Goal: Task Accomplishment & Management: Use online tool/utility

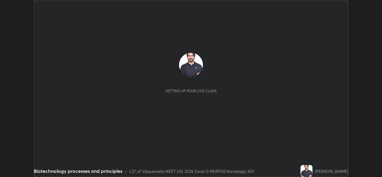
scroll to position [177, 381]
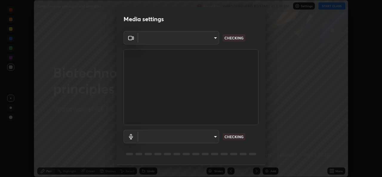
type input "3a992d1da3209f10b5da796cf46cb8db787427b461a3fd2b7253857f6e40e0ec"
click at [215, 137] on body "Erase all Biotechnology processes and principles Recording WAS SCHEDULED TO STA…" at bounding box center [191, 88] width 382 height 177
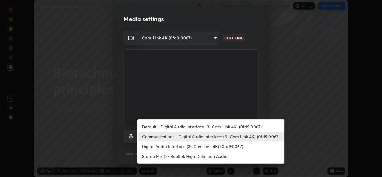
click at [164, 148] on li "Digital Audio Interface (3- Cam Link 4K) (0fd9:0067)" at bounding box center [210, 146] width 147 height 10
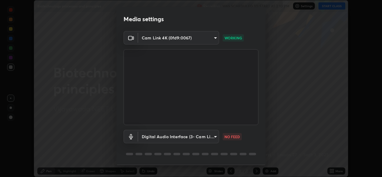
click at [214, 137] on body "Erase all Biotechnology processes and principles Recording WAS SCHEDULED TO STA…" at bounding box center [191, 88] width 382 height 177
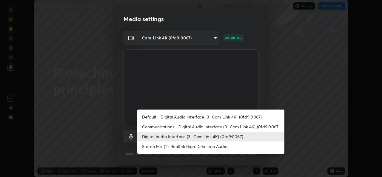
click at [173, 127] on li "Communications - Digital Audio Interface (3- Cam Link 4K) (0fd9:0067)" at bounding box center [210, 127] width 147 height 10
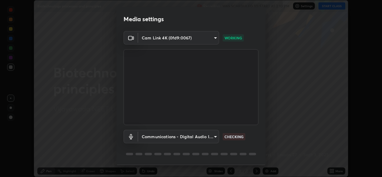
click at [214, 136] on body "Erase all Biotechnology processes and principles Recording WAS SCHEDULED TO STA…" at bounding box center [191, 88] width 382 height 177
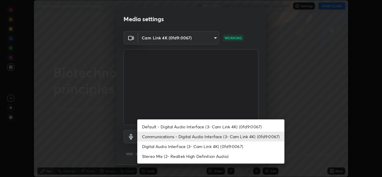
click at [217, 146] on li "Digital Audio Interface (3- Cam Link 4K) (0fd9:0067)" at bounding box center [210, 146] width 147 height 10
type input "0dce955b6b4f6b94a9b0145f851f3af49c125d8c235586a27029e9c8e3e71f78"
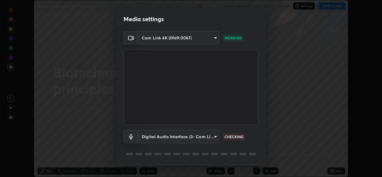
scroll to position [19, 0]
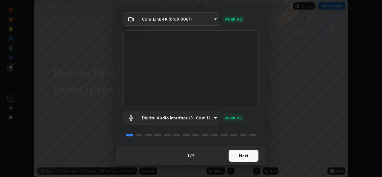
click at [243, 156] on button "Next" at bounding box center [243, 156] width 30 height 12
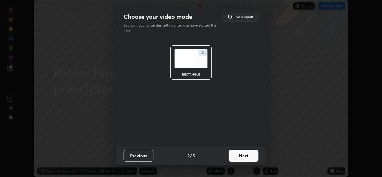
scroll to position [0, 0]
click at [247, 157] on button "Next" at bounding box center [243, 156] width 30 height 12
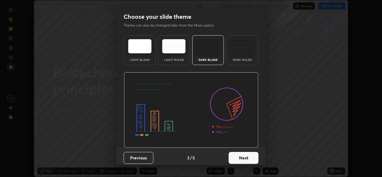
click at [249, 158] on button "Next" at bounding box center [243, 158] width 30 height 12
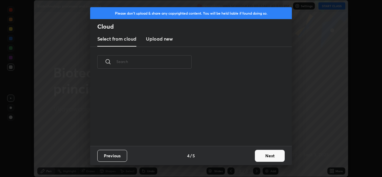
click at [264, 156] on button "Next" at bounding box center [270, 156] width 30 height 12
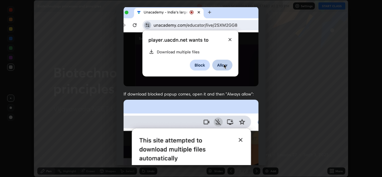
scroll to position [140, 0]
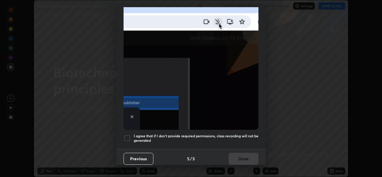
click at [127, 134] on div at bounding box center [126, 137] width 7 height 7
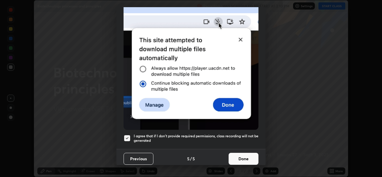
click at [238, 155] on button "Done" at bounding box center [243, 159] width 30 height 12
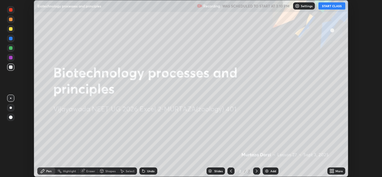
click at [332, 8] on button "START CLASS" at bounding box center [331, 5] width 27 height 7
click at [333, 170] on icon at bounding box center [332, 169] width 1 height 1
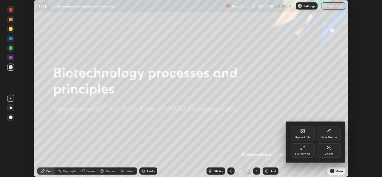
click at [305, 136] on div "Upload File" at bounding box center [303, 137] width 16 height 3
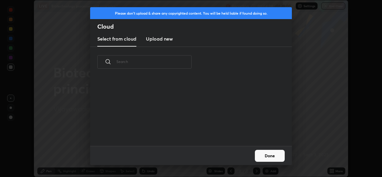
scroll to position [69, 191]
click at [165, 38] on h3 "Upload new" at bounding box center [159, 38] width 27 height 7
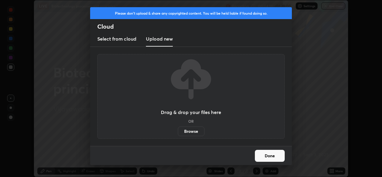
click at [194, 132] on label "Browse" at bounding box center [191, 131] width 27 height 10
click at [178, 132] on input "Browse" at bounding box center [178, 131] width 0 height 10
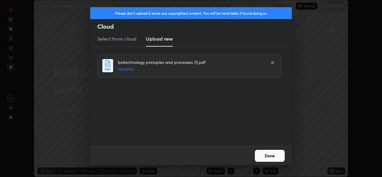
click at [272, 157] on button "Done" at bounding box center [270, 156] width 30 height 12
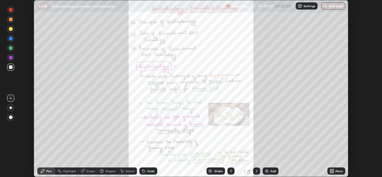
click at [216, 170] on div "Slides" at bounding box center [218, 170] width 8 height 3
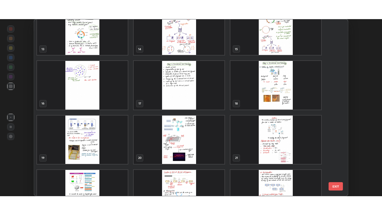
scroll to position [231, 0]
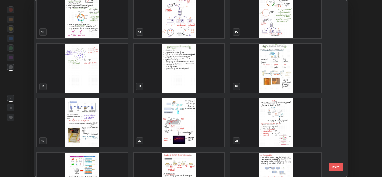
click at [193, 66] on img "grid" at bounding box center [179, 68] width 91 height 48
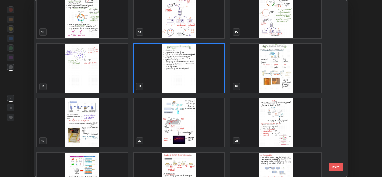
click at [211, 73] on img "grid" at bounding box center [179, 68] width 91 height 48
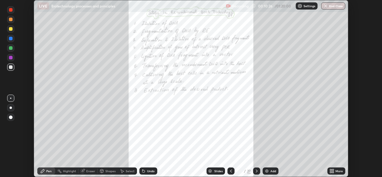
click at [212, 72] on img "grid" at bounding box center [179, 68] width 91 height 48
click at [332, 168] on div "More" at bounding box center [336, 170] width 18 height 7
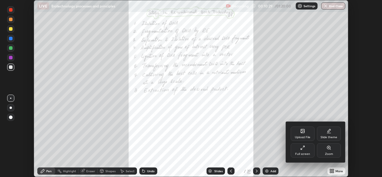
click at [309, 151] on div "Full screen" at bounding box center [302, 150] width 24 height 14
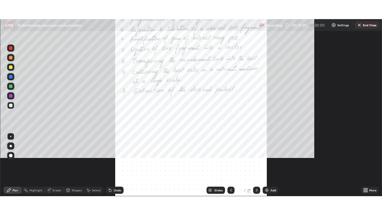
scroll to position [215, 382]
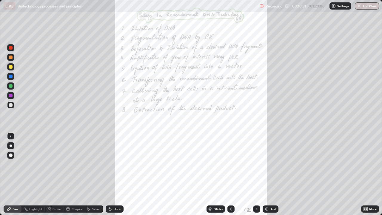
click at [365, 176] on icon at bounding box center [365, 208] width 5 height 5
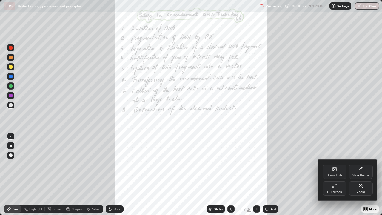
click at [361, 176] on div "Zoom" at bounding box center [361, 191] width 8 height 3
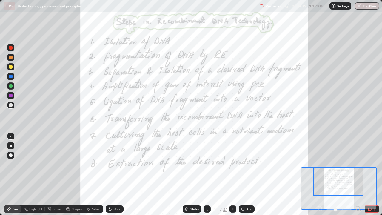
click at [231, 176] on icon at bounding box center [232, 208] width 5 height 5
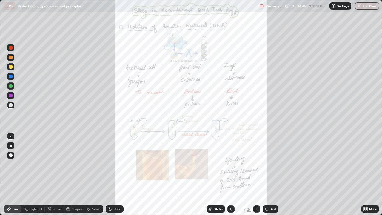
click at [366, 176] on icon at bounding box center [365, 207] width 1 height 1
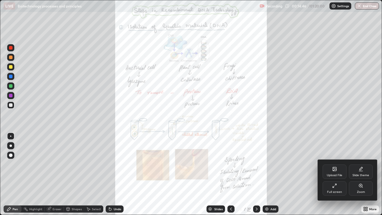
click at [358, 176] on div "Zoom" at bounding box center [360, 188] width 24 height 14
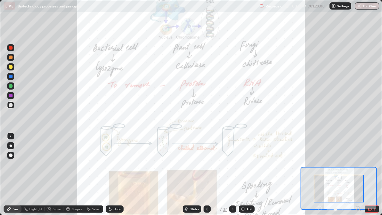
click at [357, 176] on icon at bounding box center [357, 208] width 1 height 0
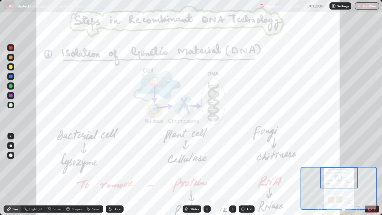
click at [10, 58] on div at bounding box center [11, 57] width 4 height 4
click at [11, 76] on div at bounding box center [11, 77] width 4 height 4
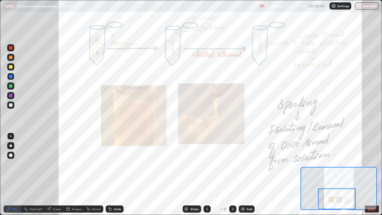
click at [231, 176] on icon at bounding box center [232, 208] width 5 height 5
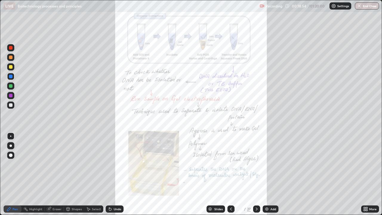
click at [366, 176] on icon at bounding box center [365, 207] width 1 height 1
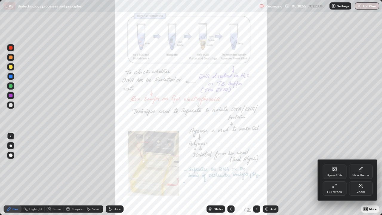
click at [363, 176] on div "Zoom" at bounding box center [361, 191] width 8 height 3
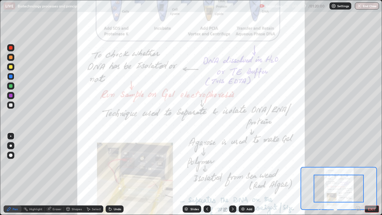
click at [357, 176] on icon at bounding box center [357, 208] width 1 height 0
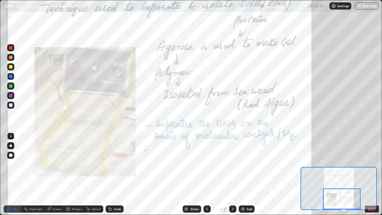
click at [234, 176] on div at bounding box center [232, 208] width 7 height 7
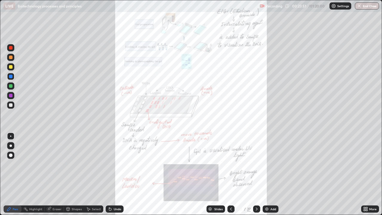
click at [368, 176] on div "More" at bounding box center [370, 208] width 18 height 7
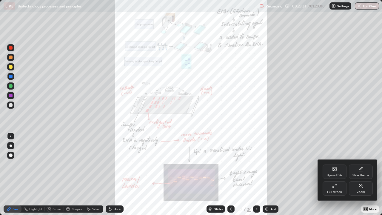
click at [363, 176] on div "Zoom" at bounding box center [360, 188] width 24 height 14
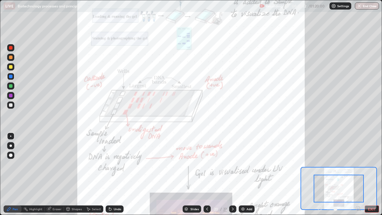
click at [357, 176] on icon at bounding box center [357, 208] width 1 height 0
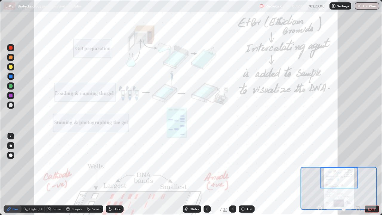
click at [247, 176] on div "Add" at bounding box center [249, 208] width 6 height 3
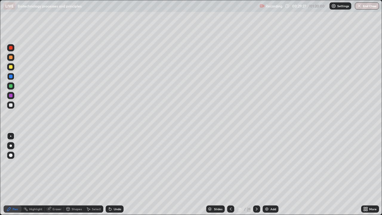
click at [11, 66] on div at bounding box center [11, 67] width 4 height 4
click at [11, 58] on div at bounding box center [11, 57] width 4 height 4
click at [12, 67] on div at bounding box center [11, 67] width 4 height 4
click at [11, 56] on div at bounding box center [11, 57] width 4 height 4
click at [11, 67] on div at bounding box center [11, 67] width 4 height 4
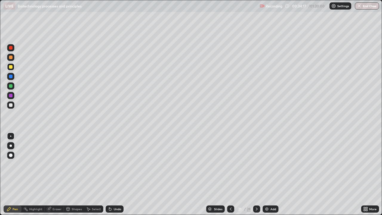
click at [51, 176] on icon at bounding box center [49, 208] width 5 height 5
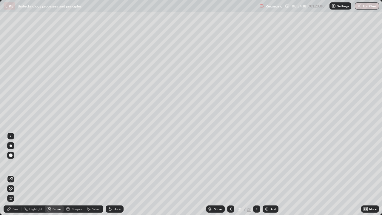
click at [10, 176] on icon at bounding box center [10, 188] width 5 height 5
click at [112, 176] on div "Undo" at bounding box center [115, 208] width 18 height 7
click at [111, 176] on icon at bounding box center [110, 208] width 5 height 5
click at [109, 176] on icon at bounding box center [109, 207] width 1 height 1
click at [112, 176] on div "Undo" at bounding box center [115, 208] width 18 height 7
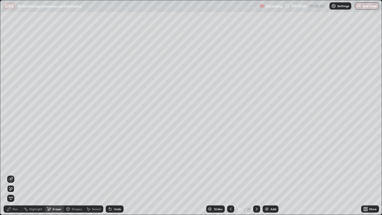
click at [114, 176] on div "Undo" at bounding box center [117, 208] width 7 height 3
click at [115, 176] on div "Undo" at bounding box center [117, 208] width 7 height 3
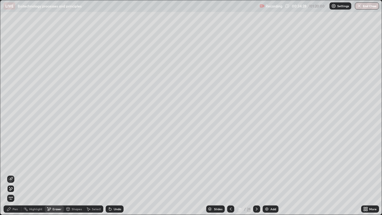
click at [115, 176] on div "Undo" at bounding box center [117, 208] width 7 height 3
click at [11, 176] on icon at bounding box center [11, 178] width 3 height 3
click at [13, 176] on div "Pen" at bounding box center [15, 208] width 5 height 3
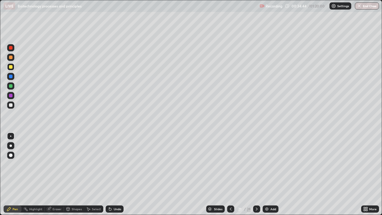
click at [9, 75] on div at bounding box center [11, 77] width 4 height 4
click at [111, 176] on div "Undo" at bounding box center [115, 208] width 18 height 7
click at [113, 176] on div "Undo" at bounding box center [115, 208] width 18 height 7
click at [112, 176] on div "Undo" at bounding box center [115, 208] width 18 height 7
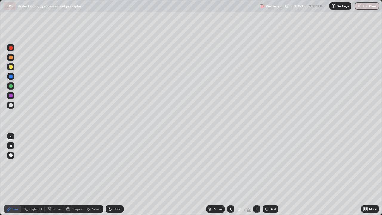
click at [112, 176] on div "Undo" at bounding box center [115, 208] width 18 height 7
click at [111, 176] on div "Undo" at bounding box center [115, 208] width 18 height 7
click at [11, 104] on div at bounding box center [11, 105] width 4 height 4
click at [11, 56] on div at bounding box center [11, 57] width 4 height 4
click at [12, 57] on div at bounding box center [11, 57] width 4 height 4
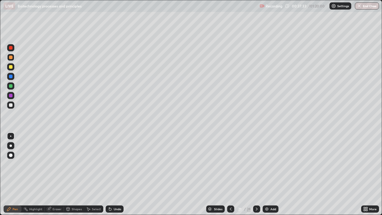
click at [11, 104] on div at bounding box center [11, 105] width 4 height 4
click at [57, 176] on div "Eraser" at bounding box center [56, 208] width 9 height 3
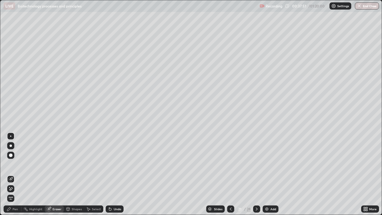
click at [13, 176] on icon at bounding box center [11, 178] width 3 height 3
click at [13, 176] on div "Pen" at bounding box center [15, 208] width 5 height 3
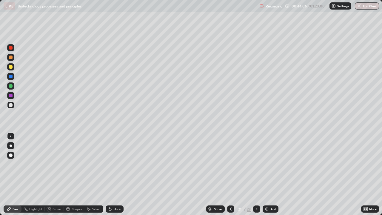
click at [229, 176] on icon at bounding box center [230, 208] width 5 height 5
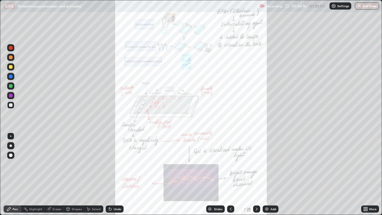
click at [8, 76] on div at bounding box center [10, 76] width 7 height 7
click at [255, 176] on icon at bounding box center [256, 208] width 5 height 5
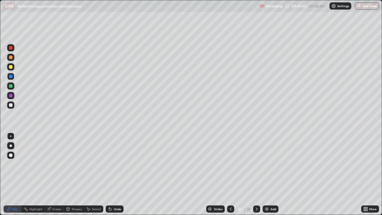
click at [11, 67] on div at bounding box center [11, 67] width 4 height 4
click at [115, 176] on div "Undo" at bounding box center [117, 208] width 7 height 3
click at [256, 176] on icon at bounding box center [256, 208] width 2 height 3
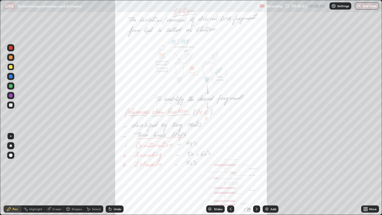
click at [227, 176] on div at bounding box center [230, 208] width 7 height 7
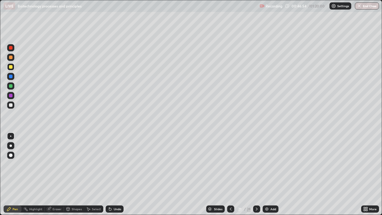
click at [228, 176] on icon at bounding box center [230, 208] width 5 height 5
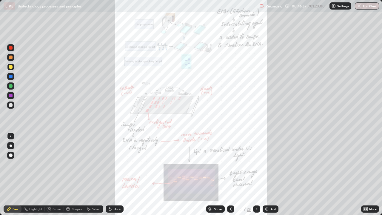
click at [363, 176] on icon at bounding box center [363, 207] width 1 height 1
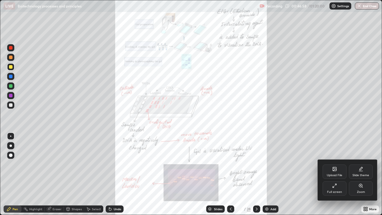
click at [358, 176] on div "Zoom" at bounding box center [360, 188] width 24 height 14
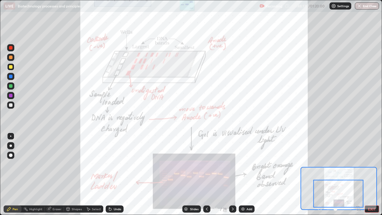
click at [232, 176] on icon at bounding box center [232, 208] width 5 height 5
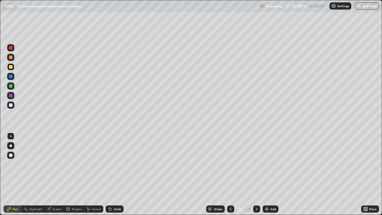
click at [255, 176] on icon at bounding box center [256, 208] width 5 height 5
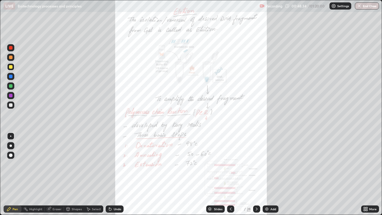
click at [12, 85] on div at bounding box center [11, 86] width 4 height 4
click at [11, 58] on div at bounding box center [11, 57] width 4 height 4
click at [10, 67] on div at bounding box center [11, 67] width 4 height 4
click at [11, 48] on div at bounding box center [11, 48] width 4 height 4
click at [364, 176] on icon at bounding box center [363, 207] width 1 height 1
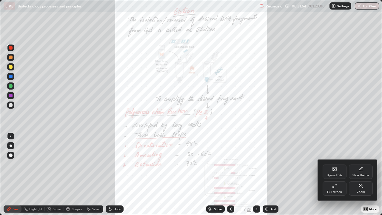
click at [357, 176] on div "Zoom" at bounding box center [360, 188] width 24 height 14
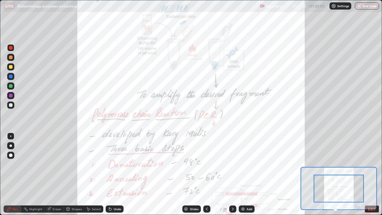
click at [357, 176] on icon at bounding box center [357, 208] width 1 height 0
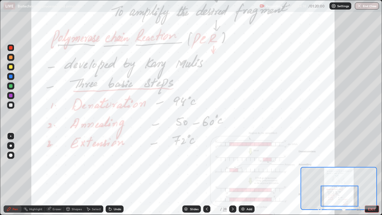
click at [232, 176] on icon at bounding box center [232, 208] width 5 height 5
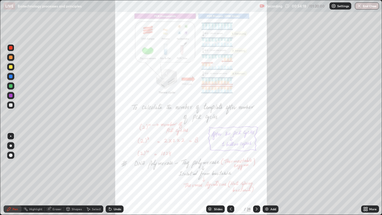
click at [363, 176] on icon at bounding box center [363, 209] width 1 height 1
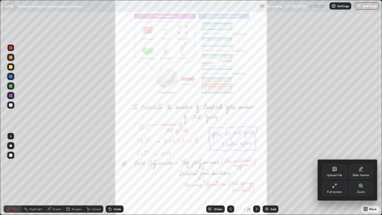
click at [360, 176] on div "Zoom" at bounding box center [361, 191] width 8 height 3
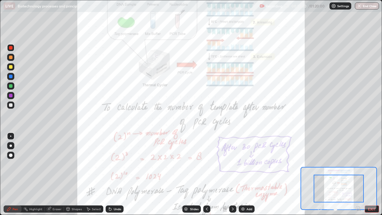
click at [357, 176] on icon at bounding box center [358, 208] width 6 height 6
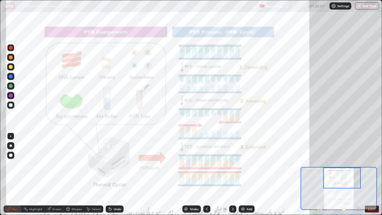
click at [243, 176] on img at bounding box center [242, 208] width 5 height 5
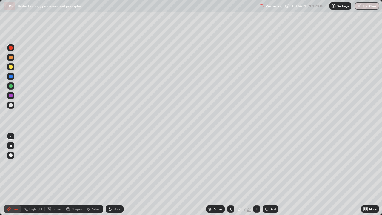
click at [12, 105] on div at bounding box center [11, 105] width 4 height 4
click at [11, 58] on div at bounding box center [11, 57] width 4 height 4
click at [11, 49] on div at bounding box center [11, 48] width 4 height 4
click at [11, 48] on div at bounding box center [11, 48] width 4 height 4
click at [230, 176] on icon at bounding box center [231, 208] width 2 height 3
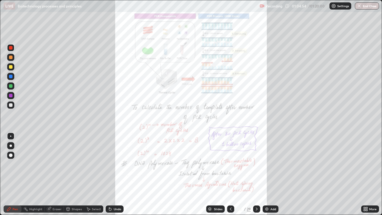
click at [256, 176] on icon at bounding box center [256, 208] width 5 height 5
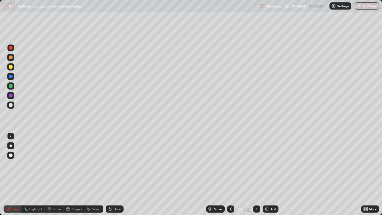
click at [10, 66] on div at bounding box center [11, 67] width 4 height 4
click at [256, 176] on icon at bounding box center [256, 208] width 5 height 5
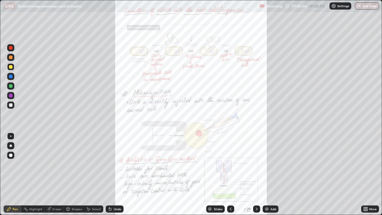
click at [230, 176] on icon at bounding box center [230, 208] width 5 height 5
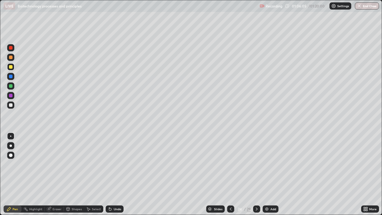
click at [230, 176] on icon at bounding box center [230, 208] width 5 height 5
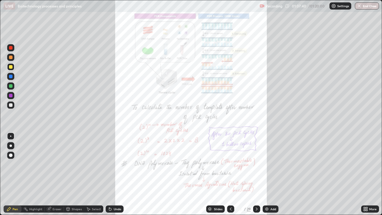
click at [366, 176] on icon at bounding box center [365, 207] width 1 height 1
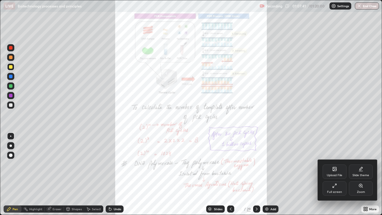
click at [361, 176] on div "Zoom" at bounding box center [361, 191] width 8 height 3
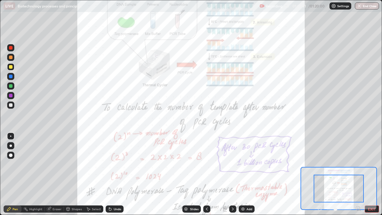
click at [357, 176] on icon at bounding box center [357, 208] width 1 height 0
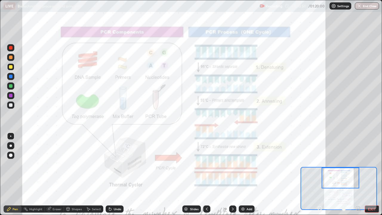
click at [13, 58] on div at bounding box center [10, 57] width 7 height 7
click at [206, 176] on icon at bounding box center [206, 208] width 5 height 5
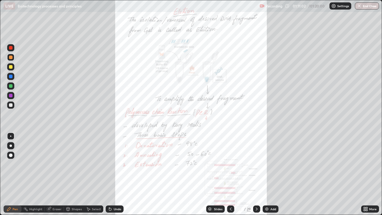
click at [230, 176] on icon at bounding box center [231, 208] width 2 height 3
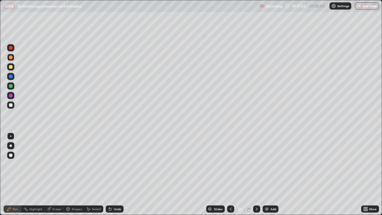
click at [255, 176] on div at bounding box center [256, 208] width 7 height 7
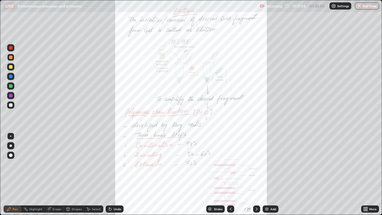
click at [257, 176] on icon at bounding box center [256, 208] width 5 height 5
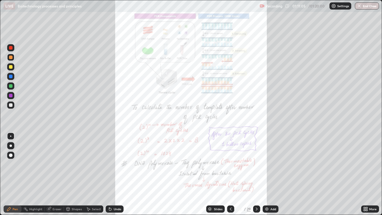
click at [255, 176] on div at bounding box center [256, 208] width 7 height 7
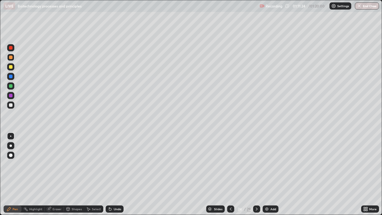
click at [229, 176] on icon at bounding box center [230, 208] width 5 height 5
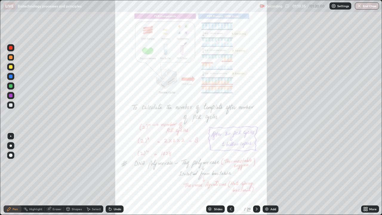
click at [256, 176] on icon at bounding box center [256, 208] width 5 height 5
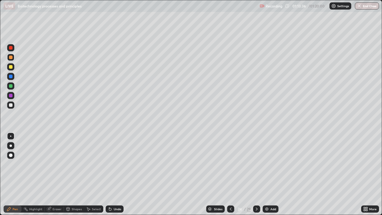
click at [255, 176] on icon at bounding box center [256, 208] width 2 height 3
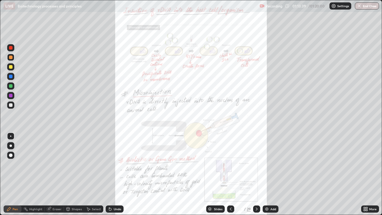
click at [230, 176] on icon at bounding box center [230, 208] width 5 height 5
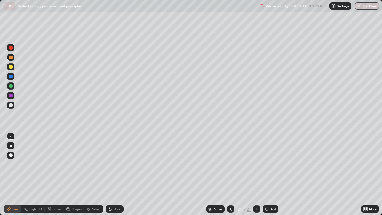
click at [227, 176] on div at bounding box center [230, 208] width 7 height 7
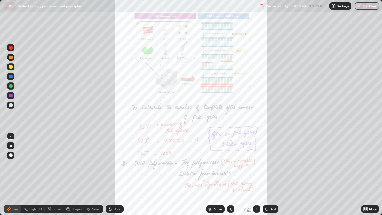
click at [365, 6] on button "End Class" at bounding box center [366, 5] width 24 height 7
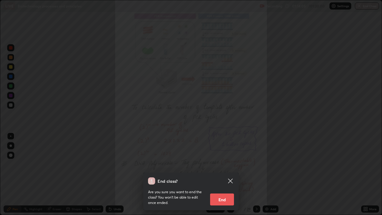
click at [232, 176] on icon at bounding box center [230, 180] width 7 height 7
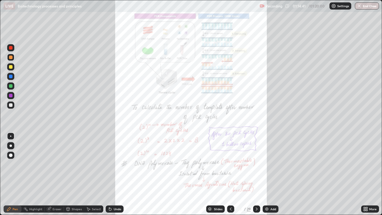
click at [368, 6] on button "End Class" at bounding box center [366, 5] width 24 height 7
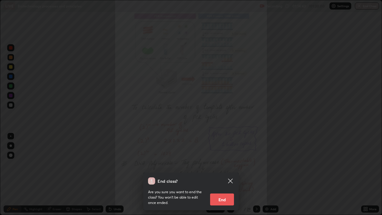
click at [227, 176] on button "End" at bounding box center [222, 199] width 24 height 12
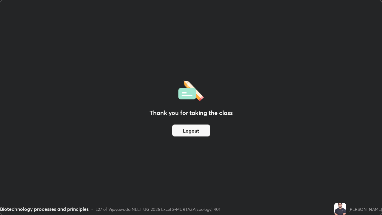
click at [199, 131] on button "Logout" at bounding box center [191, 130] width 38 height 12
